Goal: Information Seeking & Learning: Check status

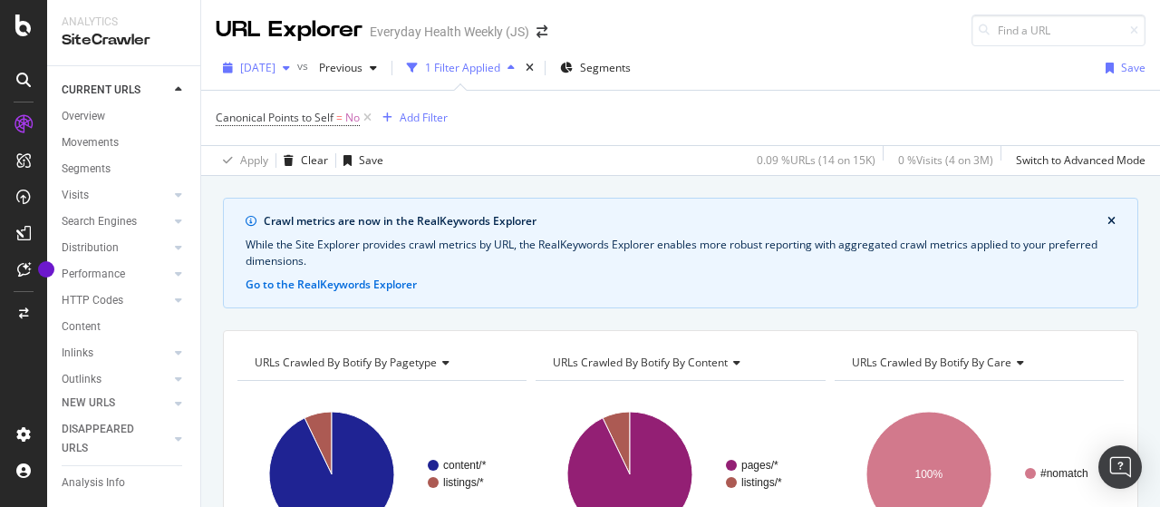
click at [276, 73] on span "[DATE]" at bounding box center [257, 67] width 35 height 15
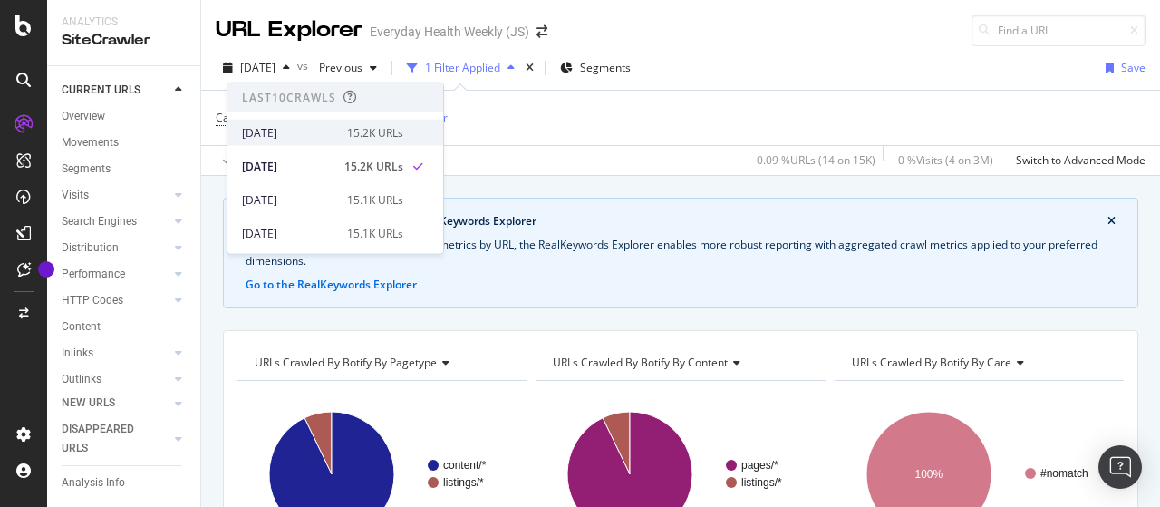
click at [327, 130] on div "[DATE]" at bounding box center [289, 132] width 94 height 16
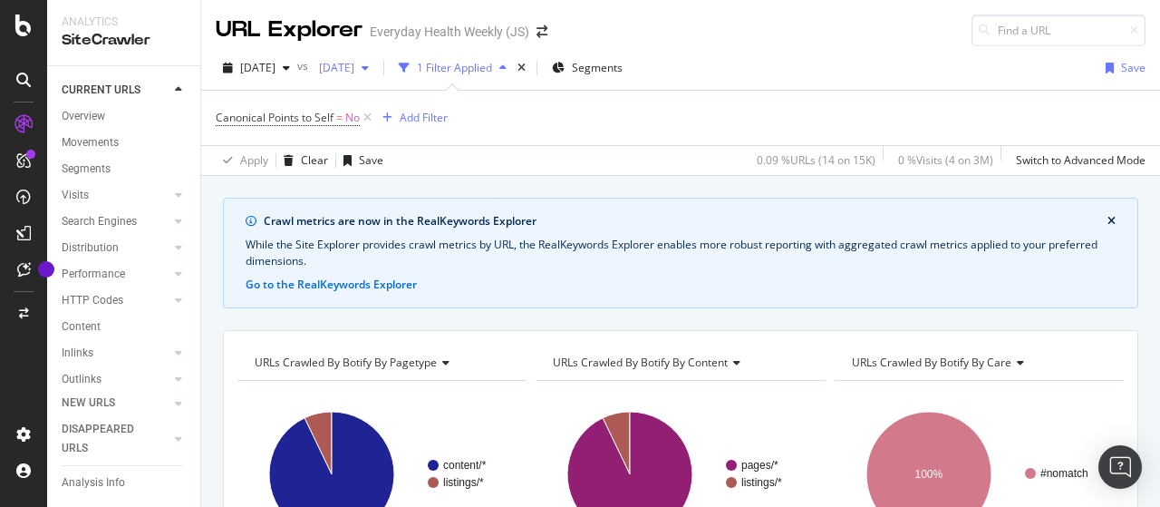
click at [354, 66] on span "[DATE]" at bounding box center [333, 67] width 43 height 15
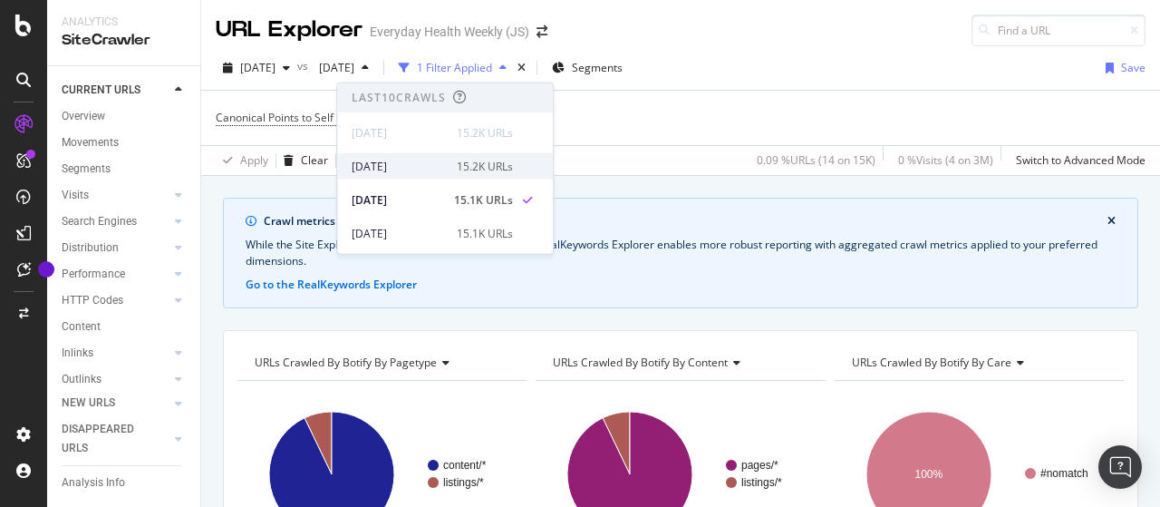
click at [450, 160] on div "[DATE] 15.2K URLs" at bounding box center [432, 166] width 161 height 16
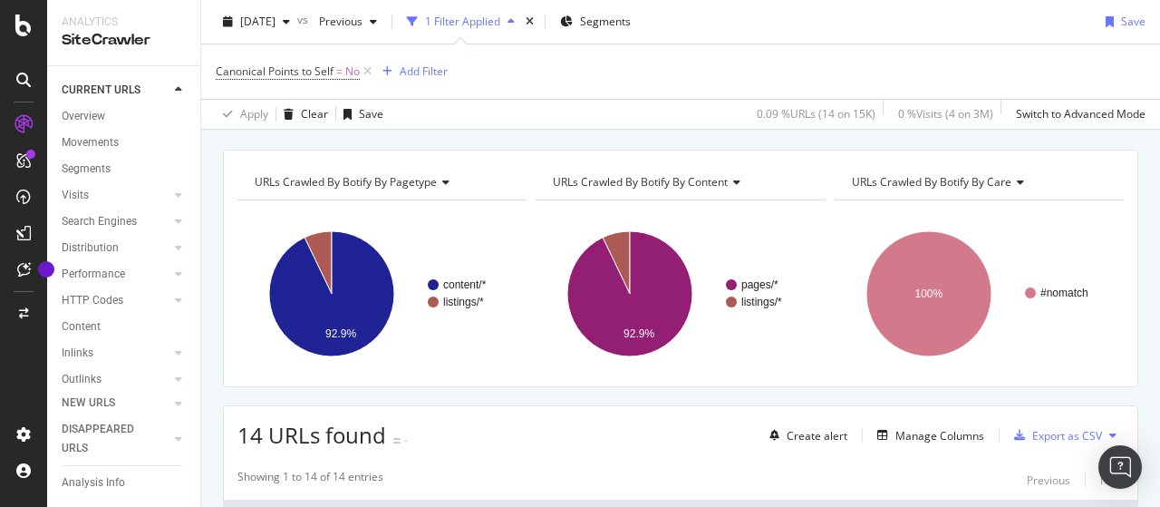
scroll to position [181, 0]
click at [276, 21] on span "[DATE]" at bounding box center [257, 21] width 35 height 15
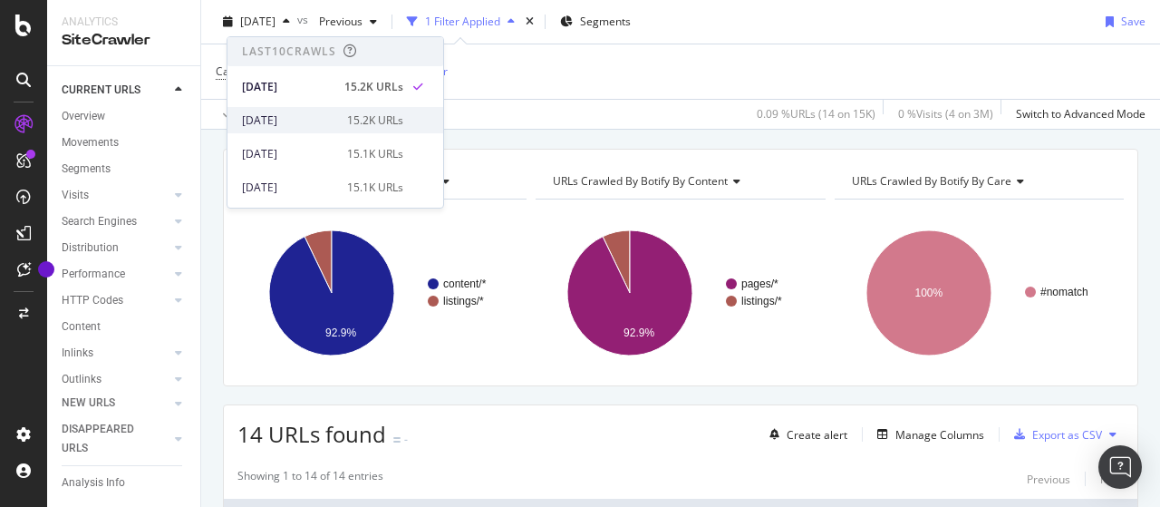
click at [323, 112] on div "[DATE]" at bounding box center [289, 120] width 94 height 16
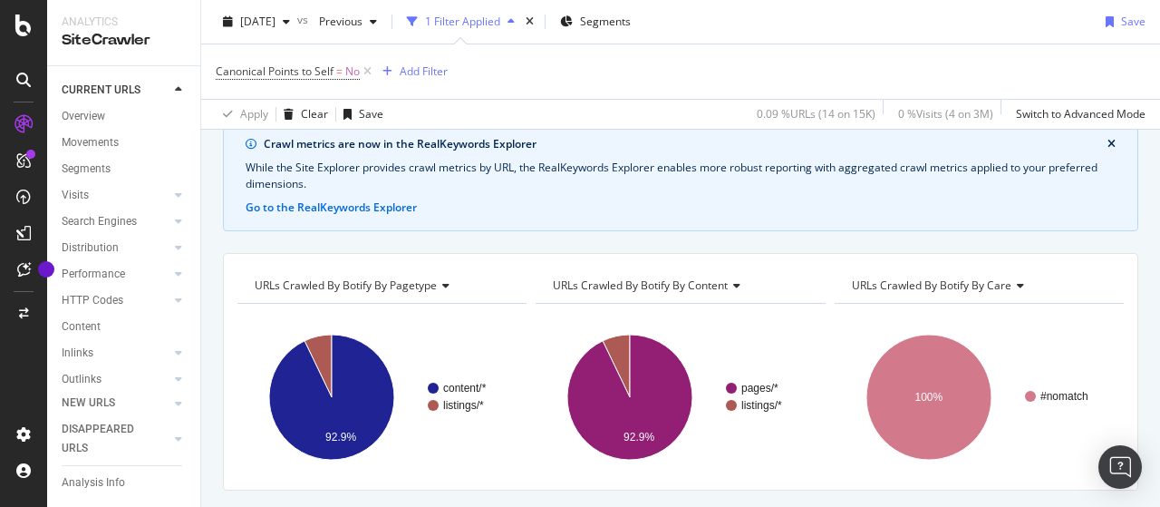
scroll to position [181, 0]
